Goal: Information Seeking & Learning: Learn about a topic

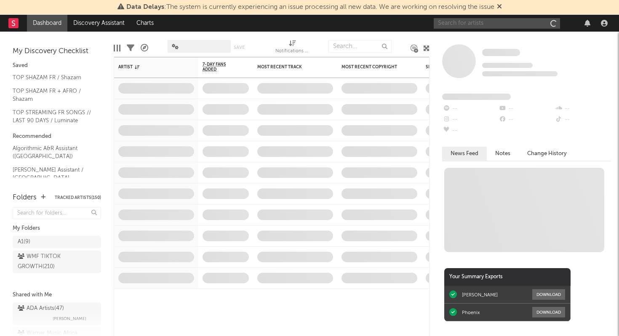
click at [471, 27] on input "text" at bounding box center [497, 23] width 126 height 11
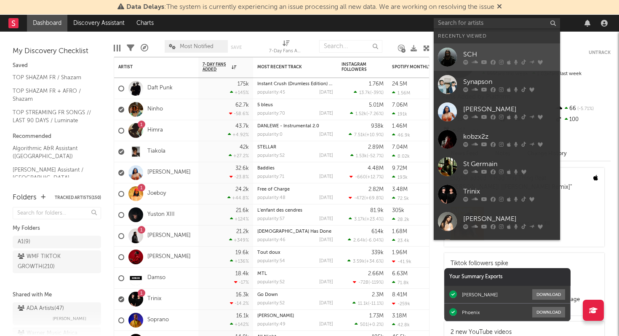
click at [469, 56] on div "SCH" at bounding box center [509, 54] width 93 height 10
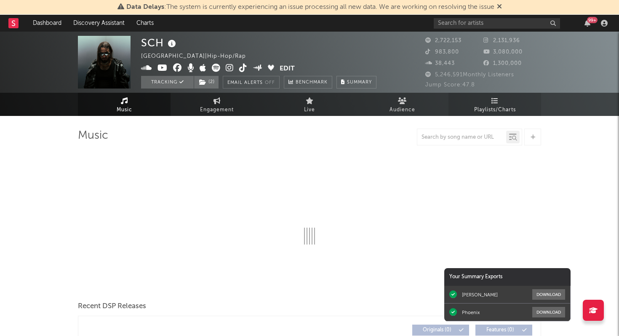
click at [490, 105] on span "Playlists/Charts" at bounding box center [495, 110] width 42 height 10
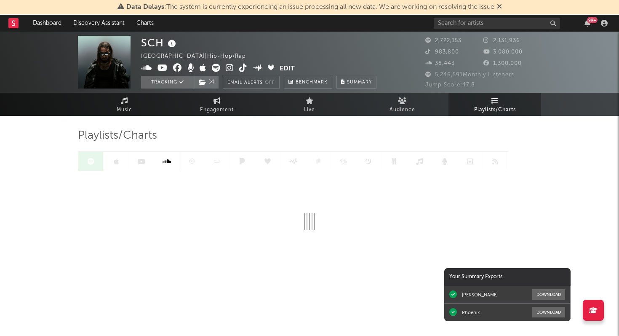
click at [194, 163] on div at bounding box center [293, 161] width 431 height 20
click at [194, 163] on icon at bounding box center [192, 161] width 6 height 6
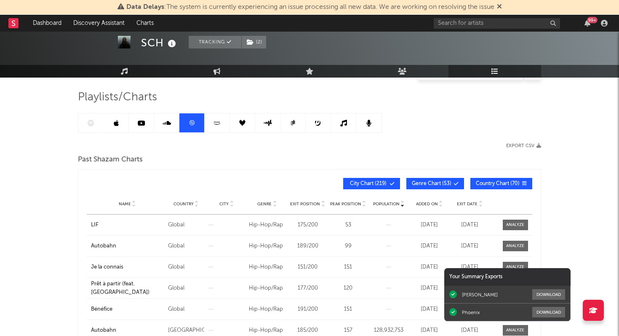
scroll to position [23, 0]
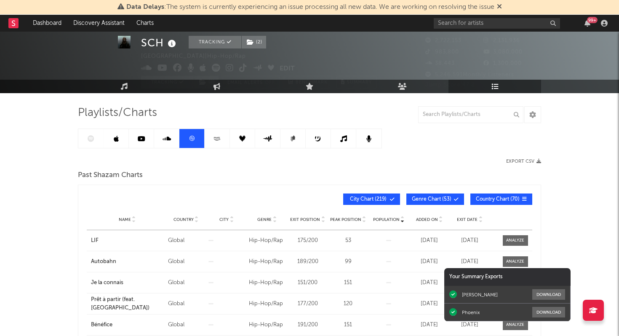
click at [90, 136] on div at bounding box center [230, 138] width 304 height 20
click at [91, 138] on icon at bounding box center [91, 138] width 7 height 7
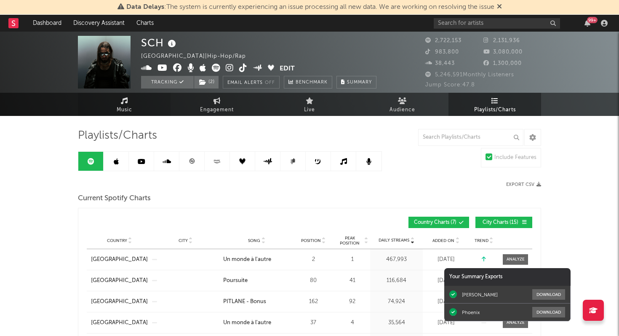
click at [127, 101] on icon at bounding box center [124, 100] width 7 height 7
select select "6m"
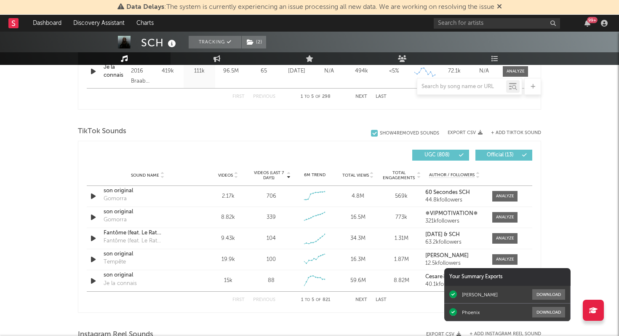
scroll to position [518, 0]
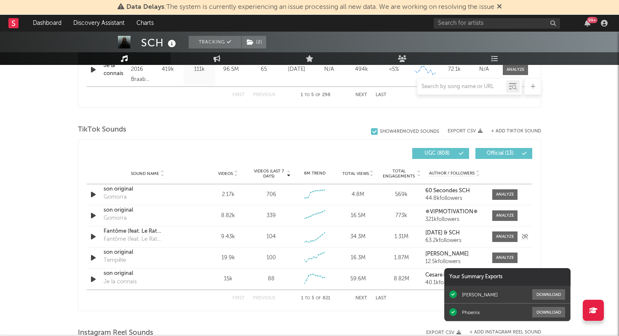
click at [93, 236] on icon "button" at bounding box center [93, 236] width 9 height 11
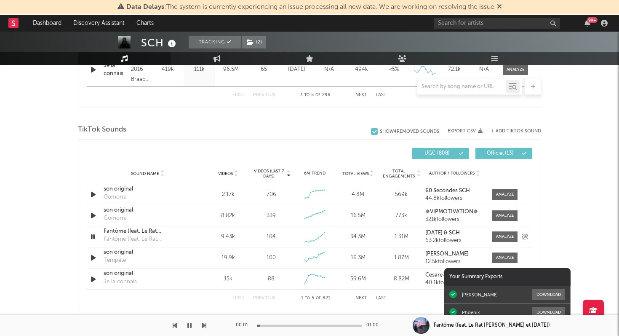
click at [93, 236] on icon "button" at bounding box center [93, 236] width 8 height 11
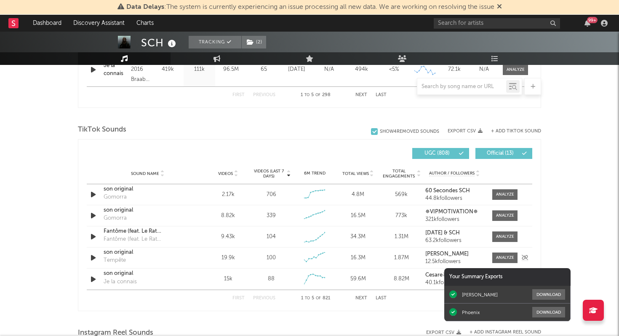
click at [92, 257] on icon "button" at bounding box center [93, 257] width 9 height 11
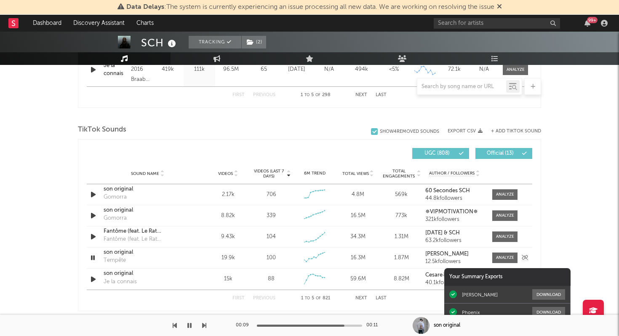
click at [95, 260] on icon "button" at bounding box center [93, 257] width 8 height 11
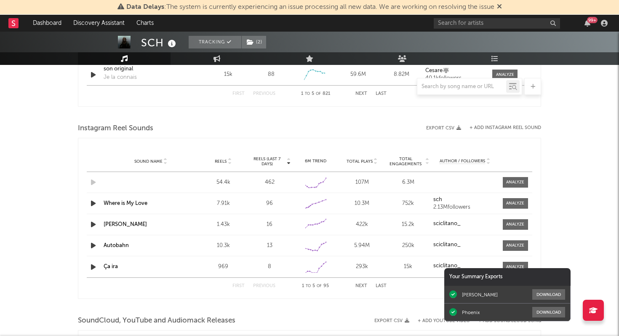
scroll to position [0, 0]
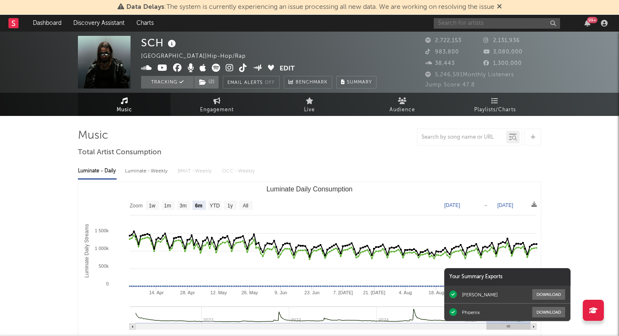
click at [463, 22] on input "text" at bounding box center [497, 23] width 126 height 11
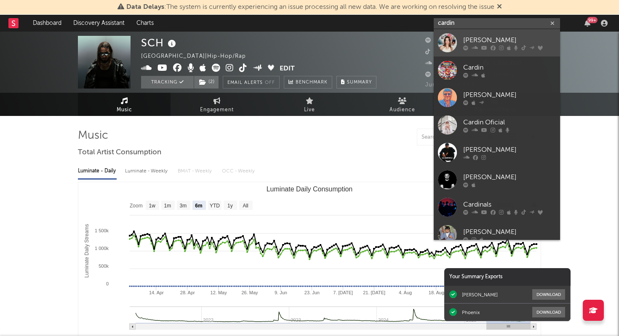
type input "cardin"
click at [467, 38] on div "[PERSON_NAME]" at bounding box center [509, 40] width 93 height 10
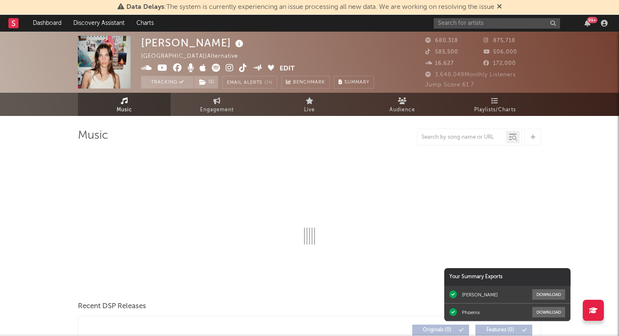
select select "6m"
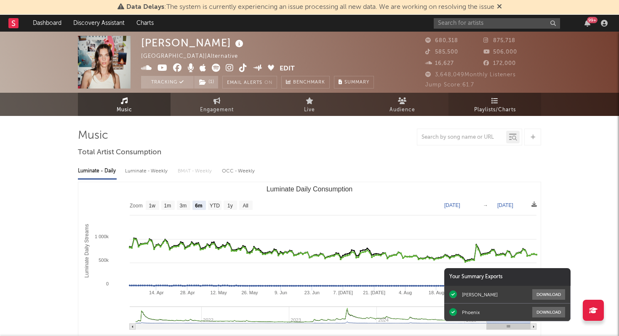
click at [492, 112] on span "Playlists/Charts" at bounding box center [495, 110] width 42 height 10
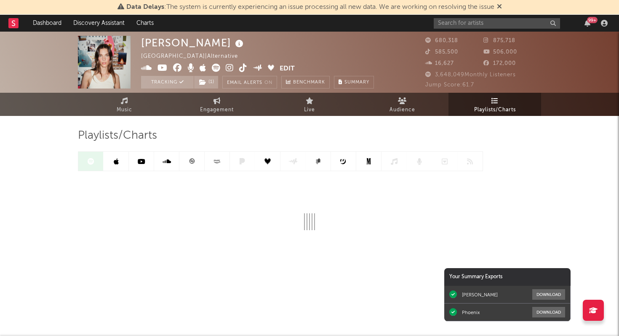
click at [189, 162] on icon at bounding box center [192, 161] width 6 height 6
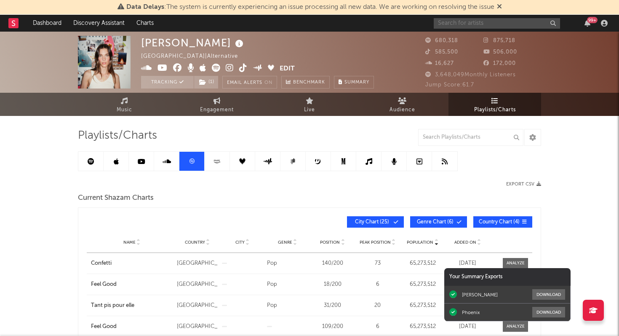
click at [449, 23] on input "text" at bounding box center [497, 23] width 126 height 11
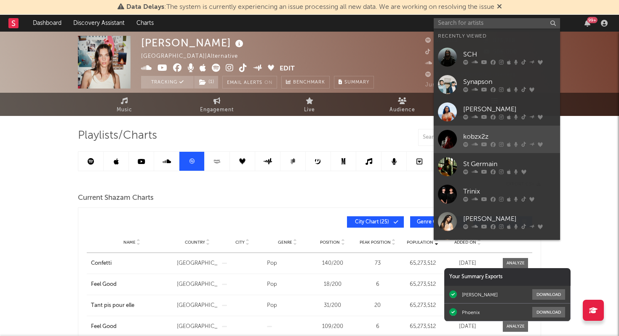
click at [478, 136] on div "kobzx2z" at bounding box center [509, 136] width 93 height 10
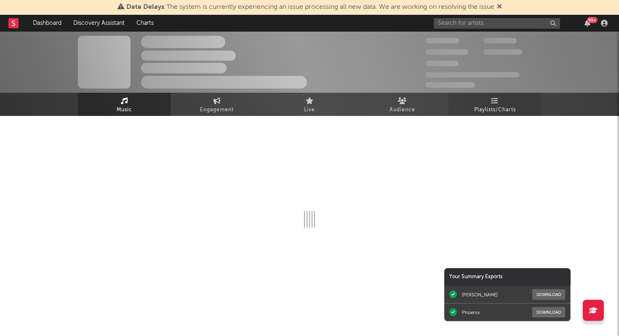
click at [490, 101] on link "Playlists/Charts" at bounding box center [495, 104] width 93 height 23
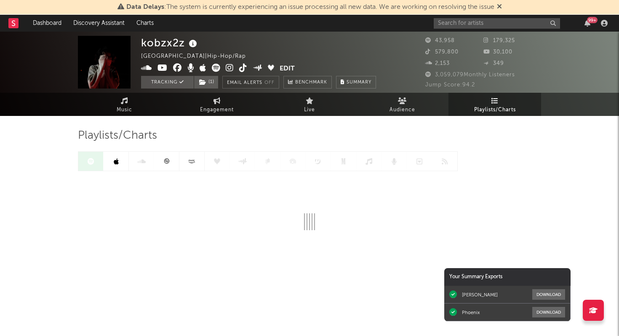
click at [193, 162] on icon at bounding box center [192, 161] width 10 height 6
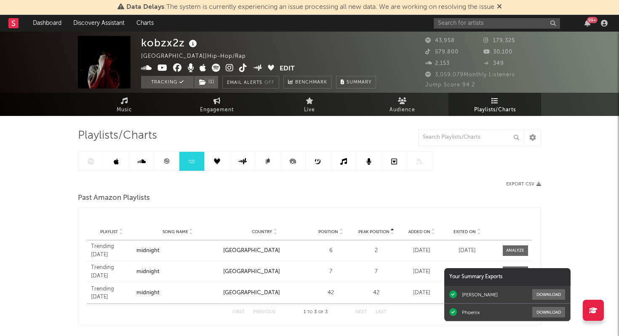
click at [168, 165] on link at bounding box center [166, 161] width 25 height 19
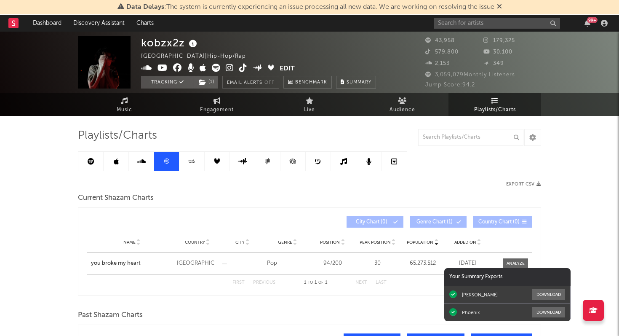
click at [91, 162] on icon at bounding box center [91, 161] width 7 height 7
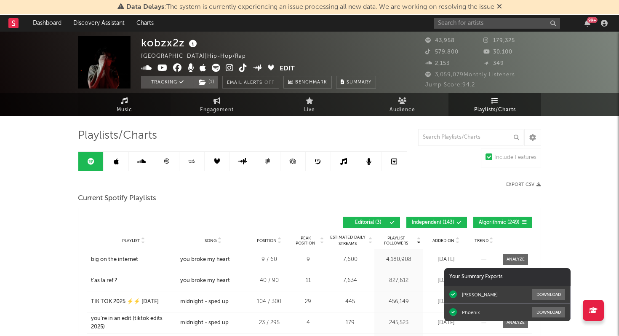
click at [127, 105] on span "Music" at bounding box center [125, 110] width 16 height 10
select select "6m"
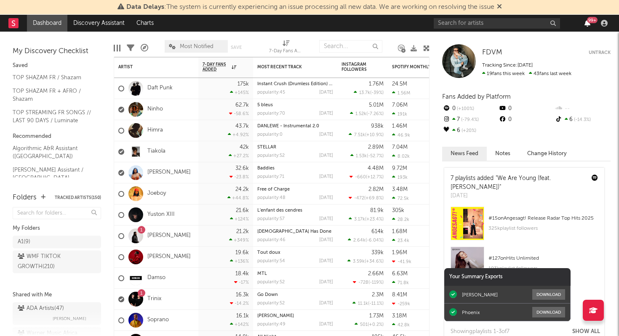
click at [588, 25] on icon "button" at bounding box center [588, 23] width 6 height 7
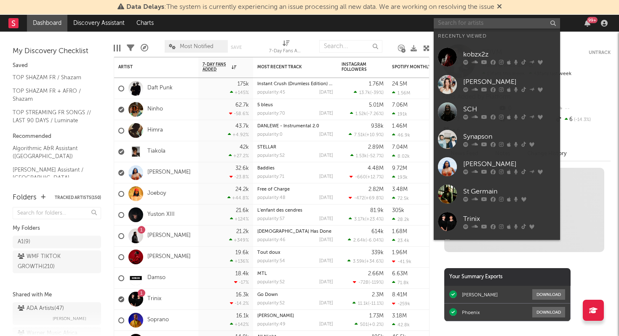
click at [522, 23] on input "text" at bounding box center [497, 23] width 126 height 11
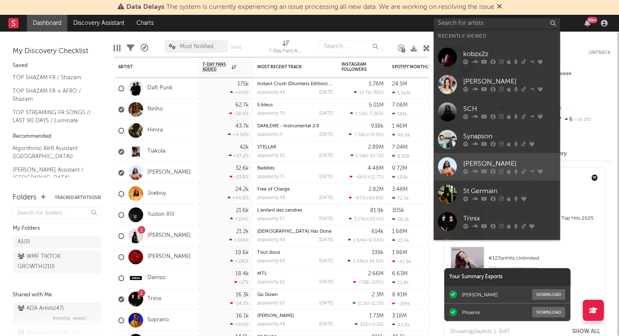
click at [484, 166] on div "[PERSON_NAME]" at bounding box center [509, 164] width 93 height 10
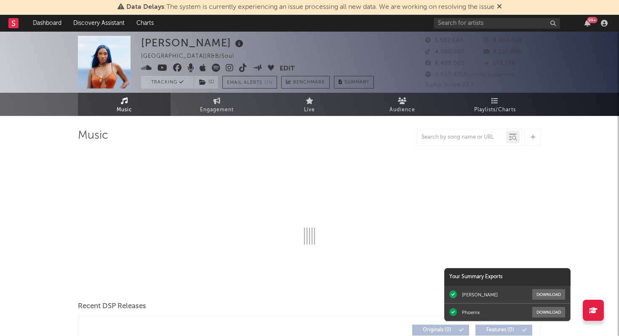
select select "6m"
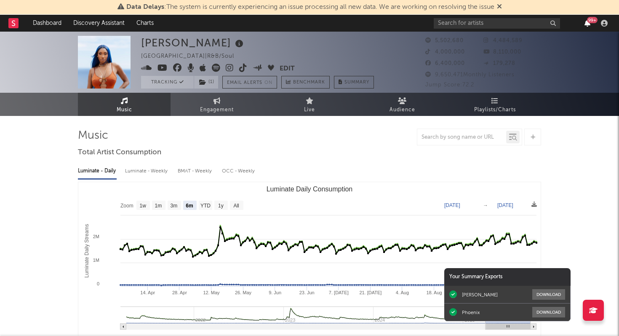
click at [586, 23] on icon "button" at bounding box center [588, 23] width 6 height 7
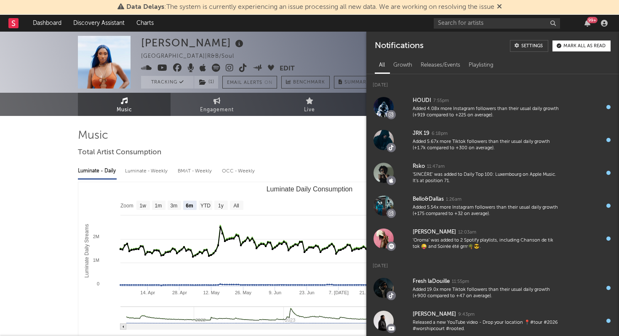
click at [246, 133] on div at bounding box center [309, 136] width 463 height 17
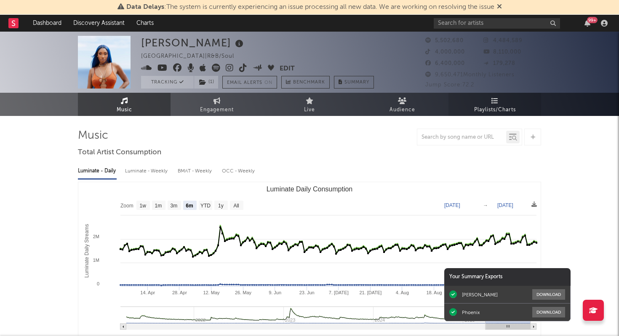
click at [500, 102] on link "Playlists/Charts" at bounding box center [495, 104] width 93 height 23
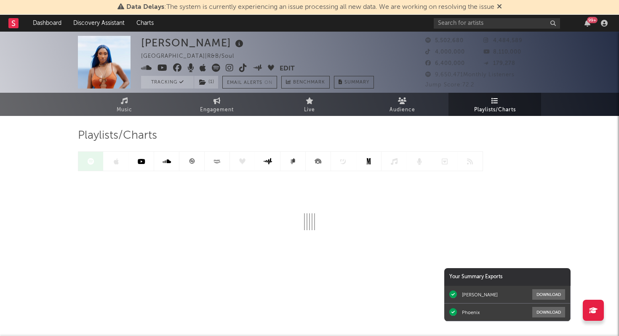
click at [190, 158] on icon at bounding box center [192, 161] width 6 height 6
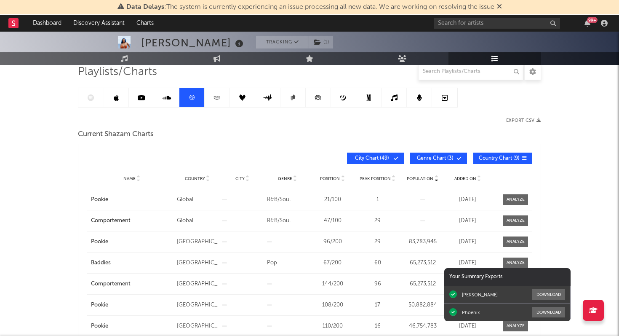
scroll to position [66, 0]
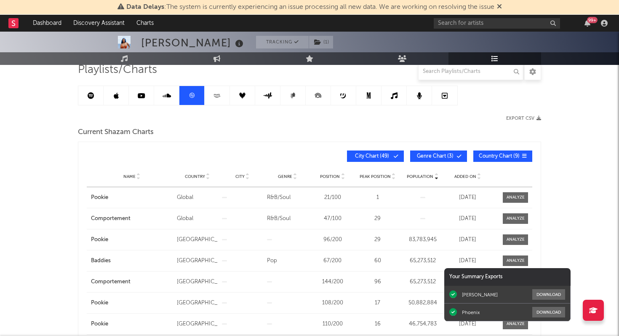
click at [374, 157] on span "City Chart ( 49 )" at bounding box center [372, 156] width 39 height 5
click at [434, 157] on span "Genre Chart ( 3 )" at bounding box center [435, 156] width 39 height 5
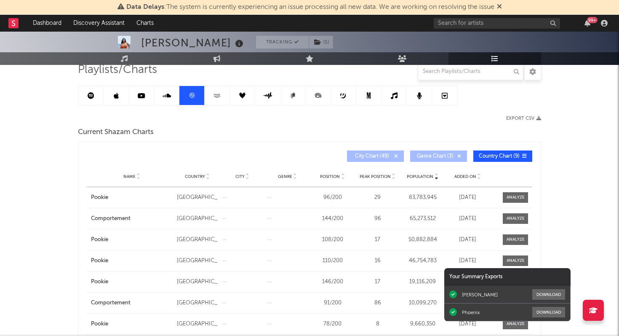
click at [329, 177] on span "Position" at bounding box center [330, 176] width 20 height 5
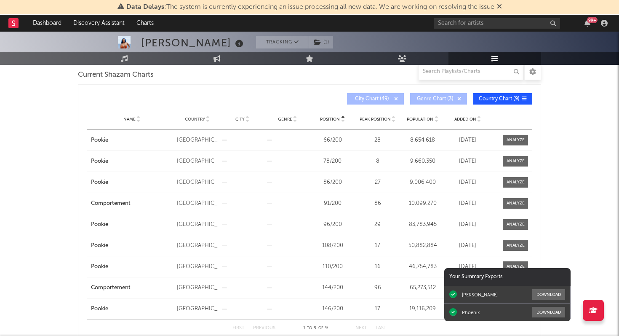
scroll to position [0, 0]
